Goal: Navigation & Orientation: Find specific page/section

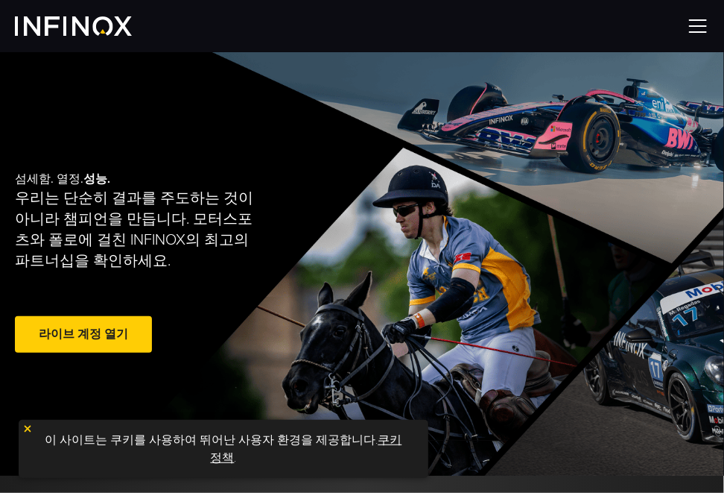
click at [684, 29] on div at bounding box center [362, 26] width 724 height 52
click at [41, 29] on img at bounding box center [73, 25] width 117 height 19
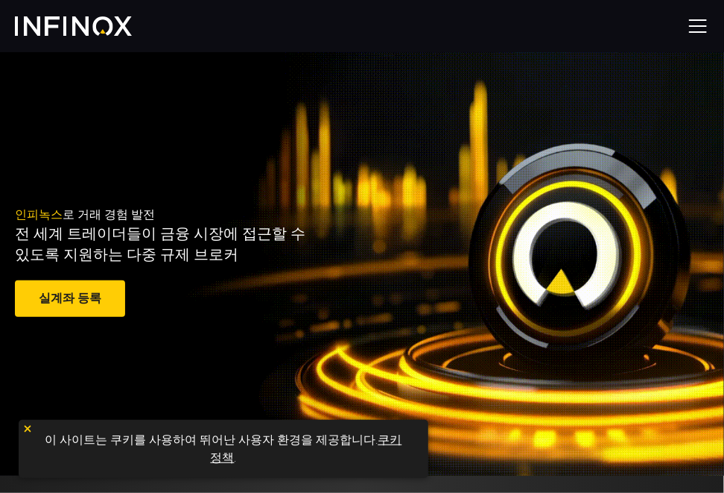
click at [78, 31] on img at bounding box center [73, 25] width 117 height 19
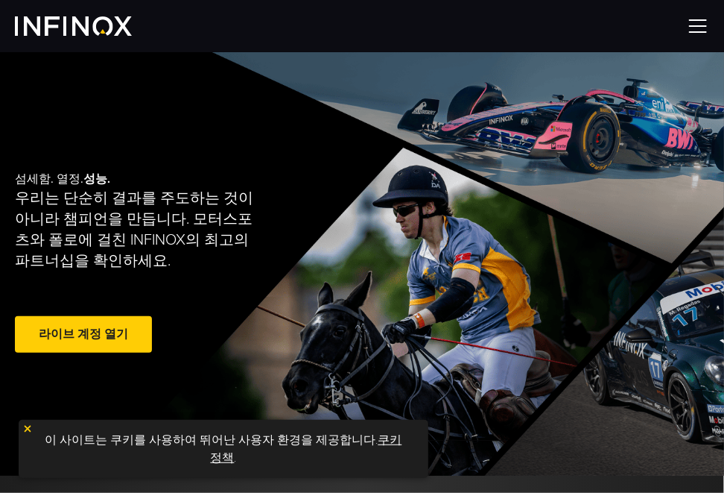
click at [63, 29] on img at bounding box center [73, 25] width 117 height 19
click at [698, 25] on img at bounding box center [698, 26] width 22 height 22
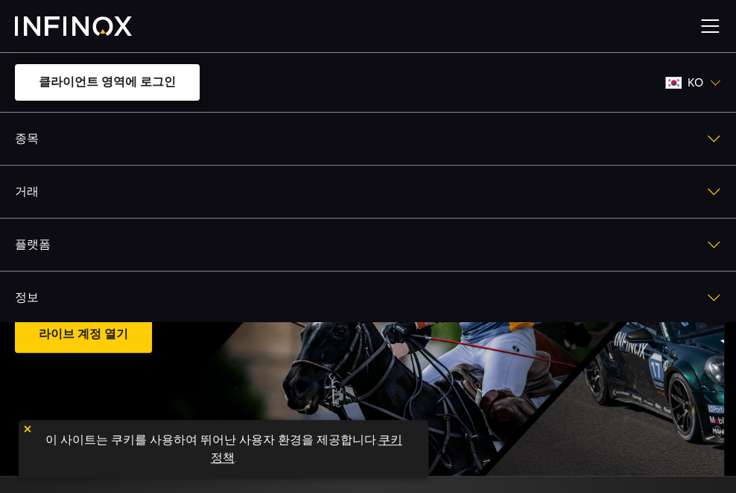
click at [89, 82] on link "클라이언트 영역에 로그인" at bounding box center [107, 82] width 185 height 37
